Goal: Transaction & Acquisition: Purchase product/service

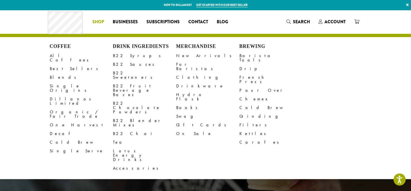
click at [97, 20] on span "Shop" at bounding box center [99, 22] width 12 height 7
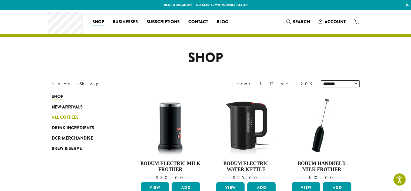
click at [71, 116] on span "All Coffees" at bounding box center [65, 117] width 27 height 7
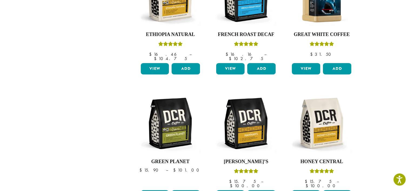
scroll to position [501, 0]
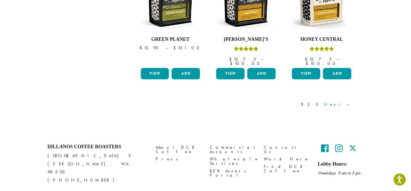
click at [347, 101] on link "Next »" at bounding box center [338, 104] width 31 height 6
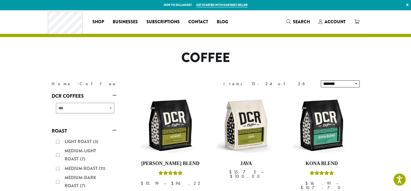
scroll to position [501, 0]
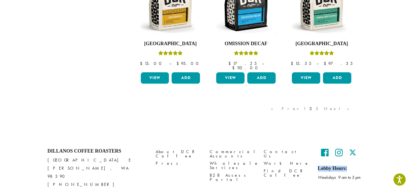
drag, startPoint x: 408, startPoint y: 126, endPoint x: 414, endPoint y: 150, distance: 24.1
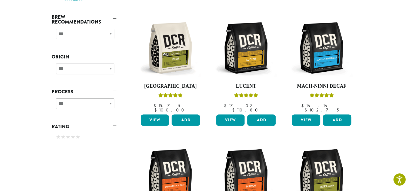
scroll to position [0, 0]
